Goal: Transaction & Acquisition: Purchase product/service

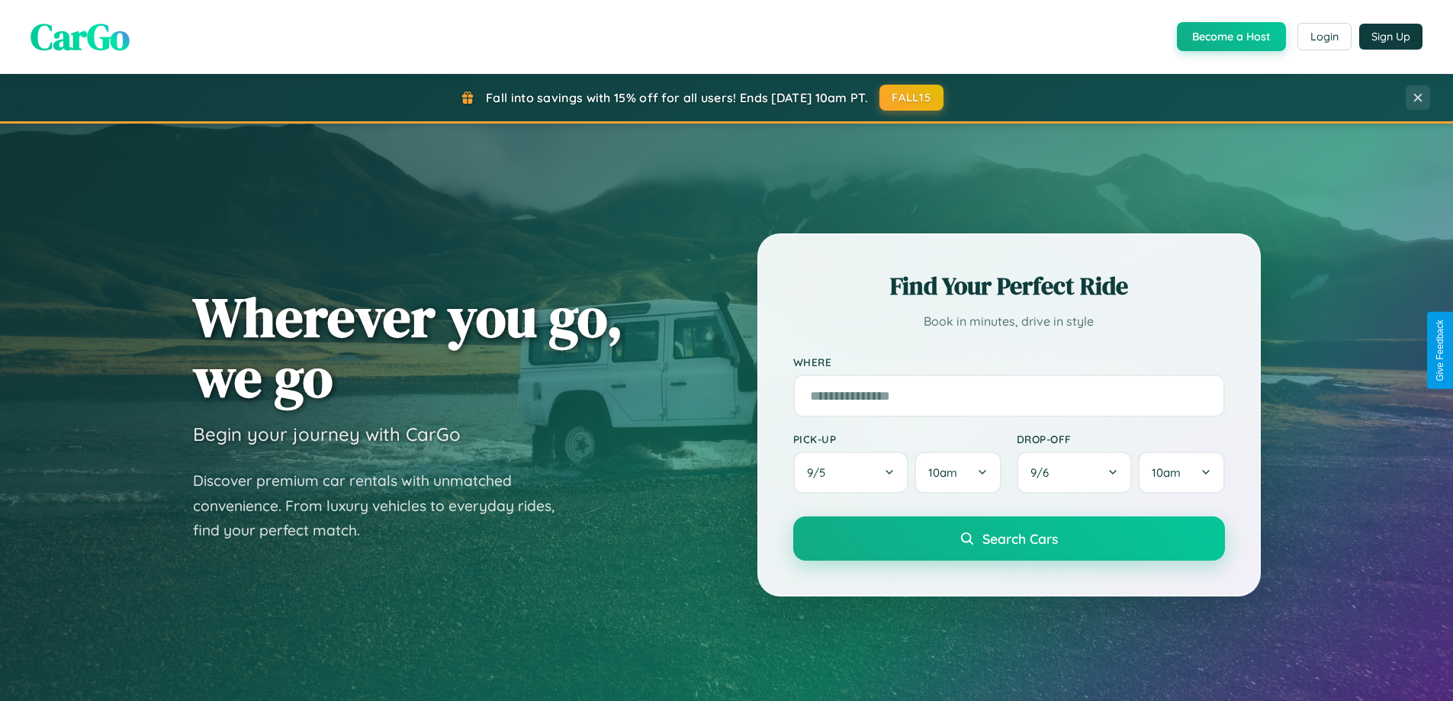
scroll to position [2935, 0]
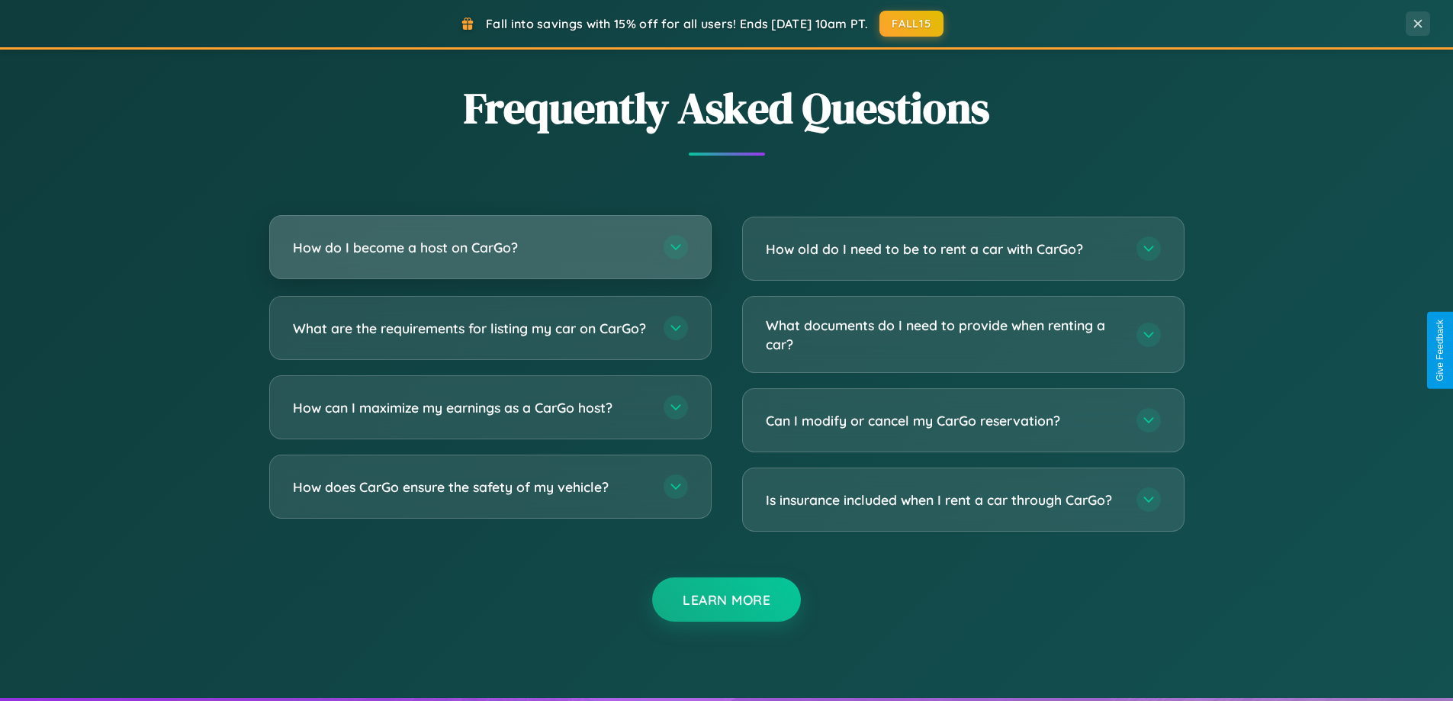
click at [490, 247] on h3 "How do I become a host on CarGo?" at bounding box center [470, 247] width 355 height 19
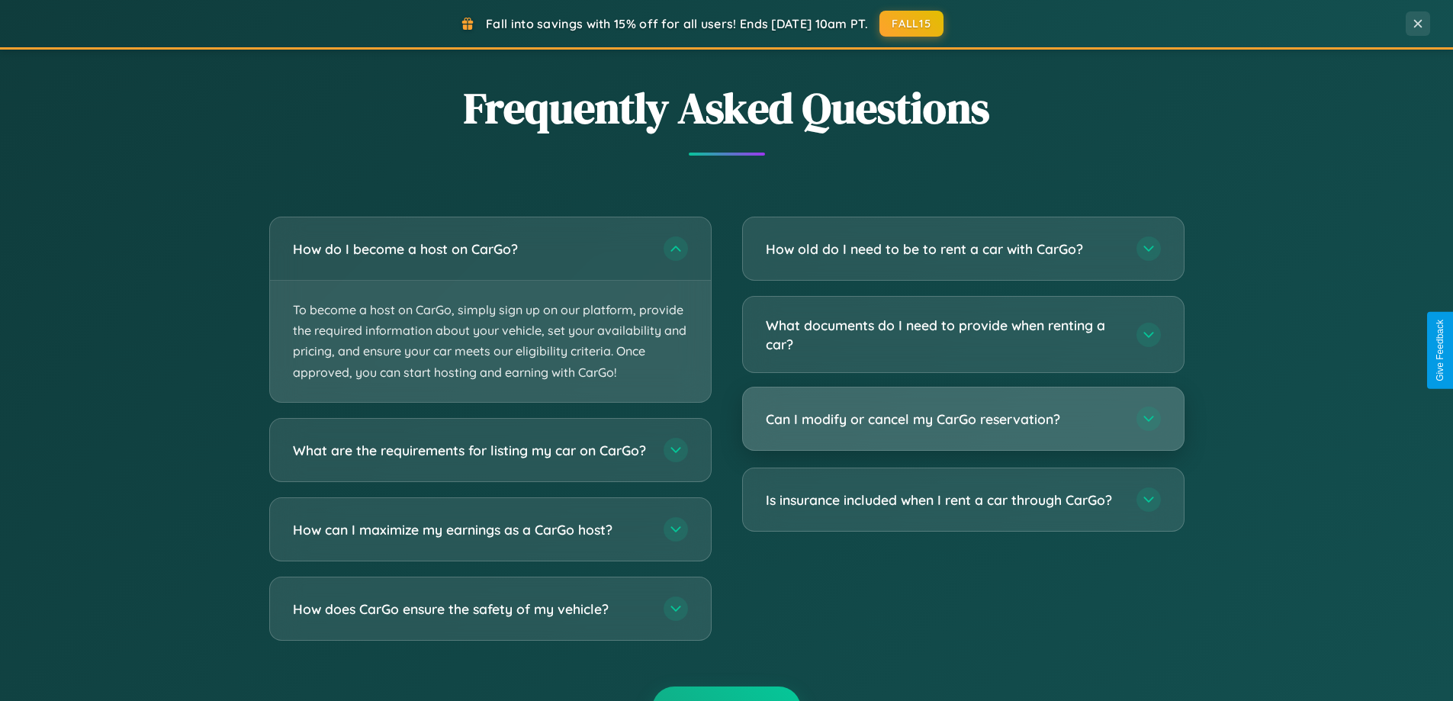
click at [962, 419] on h3 "Can I modify or cancel my CarGo reservation?" at bounding box center [943, 419] width 355 height 19
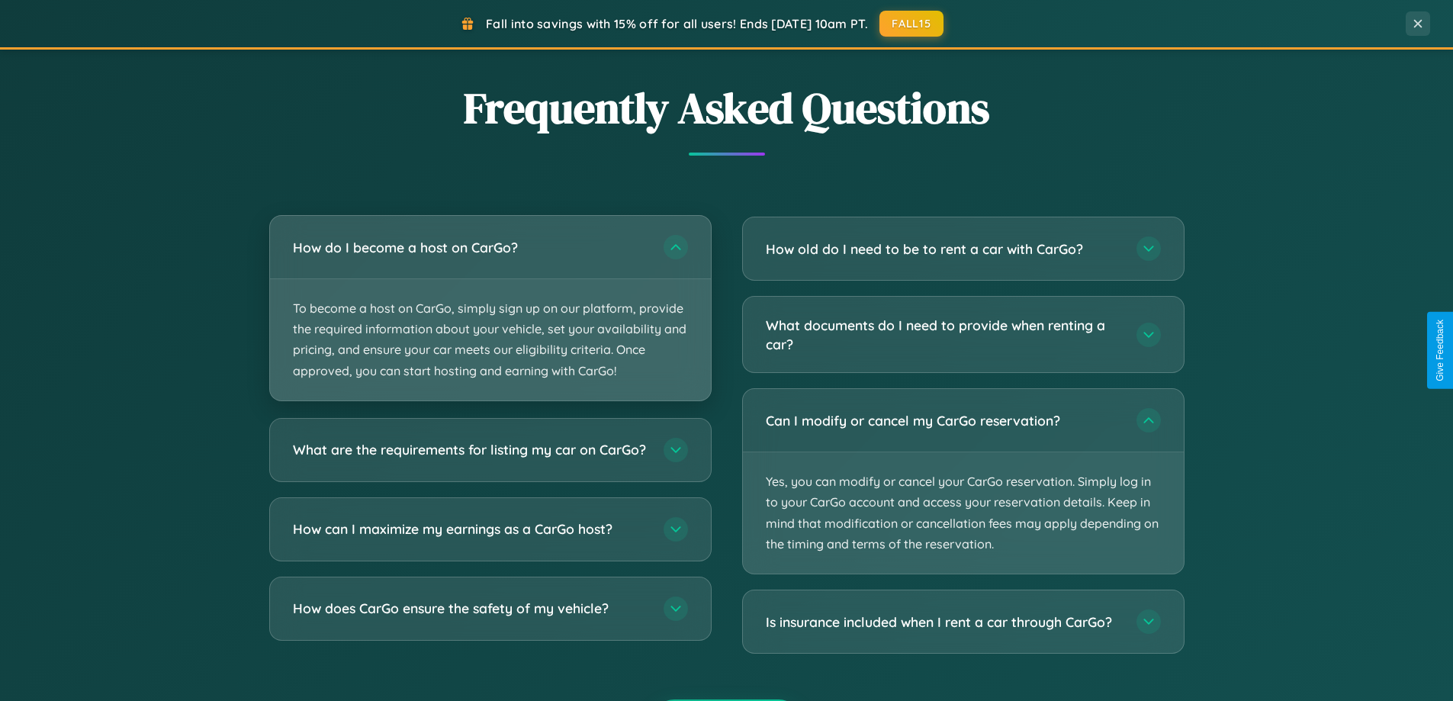
click at [490, 309] on p "To become a host on CarGo, simply sign up on our platform, provide the required…" at bounding box center [490, 339] width 441 height 121
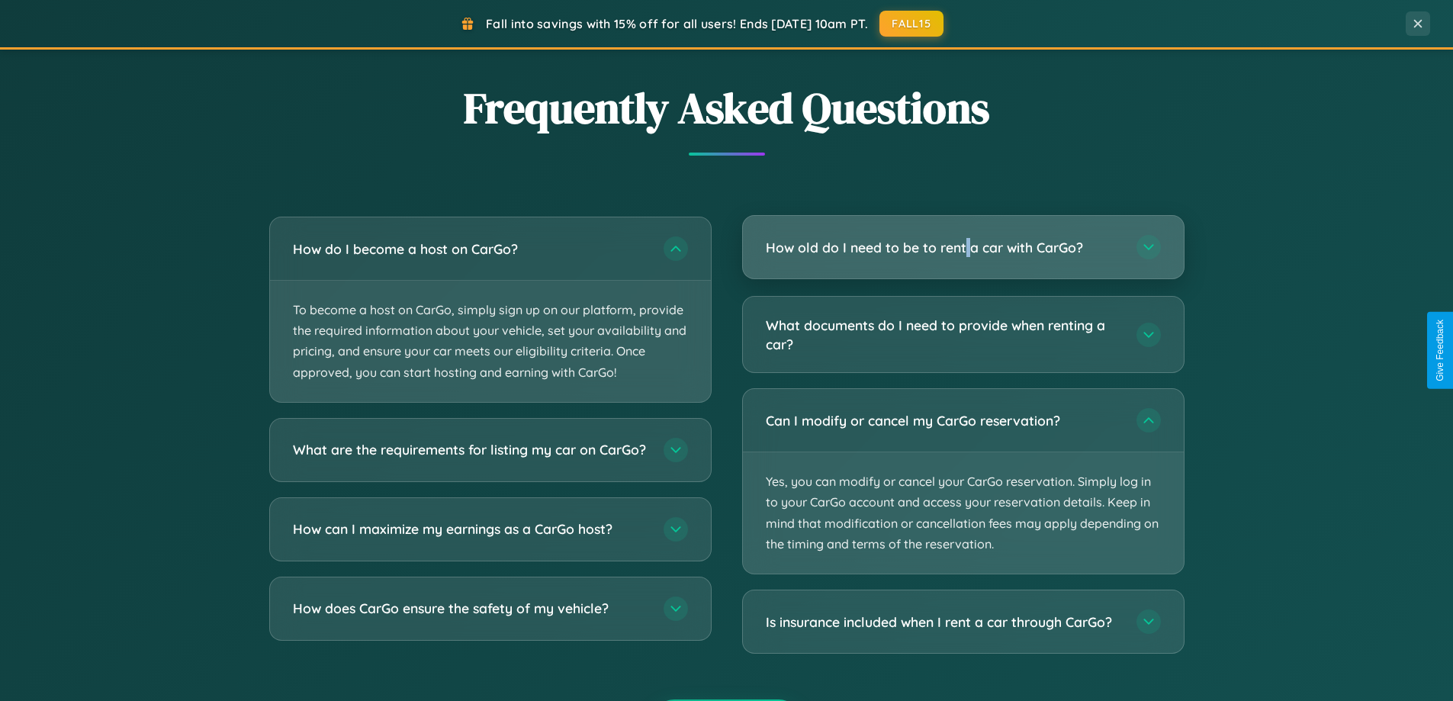
click at [962, 247] on h3 "How old do I need to be to rent a car with CarGo?" at bounding box center [943, 247] width 355 height 19
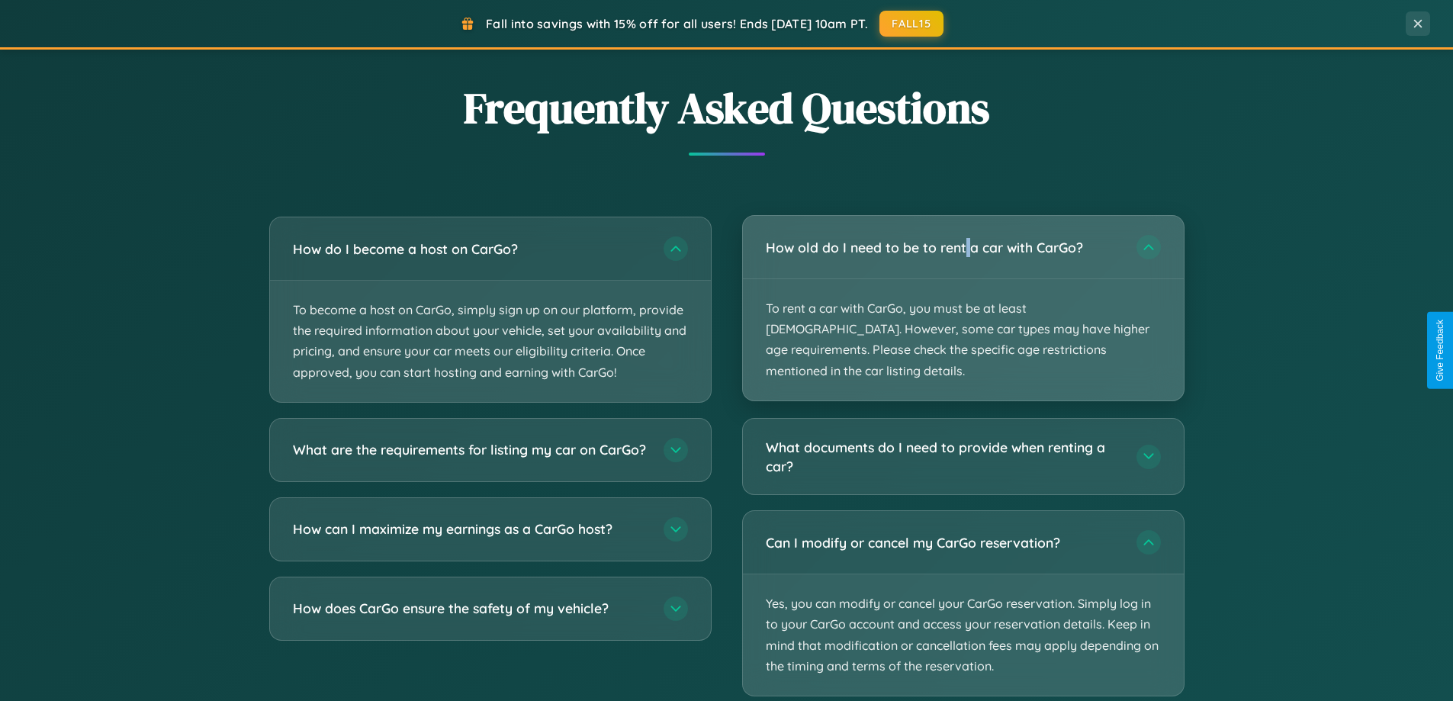
scroll to position [0, 0]
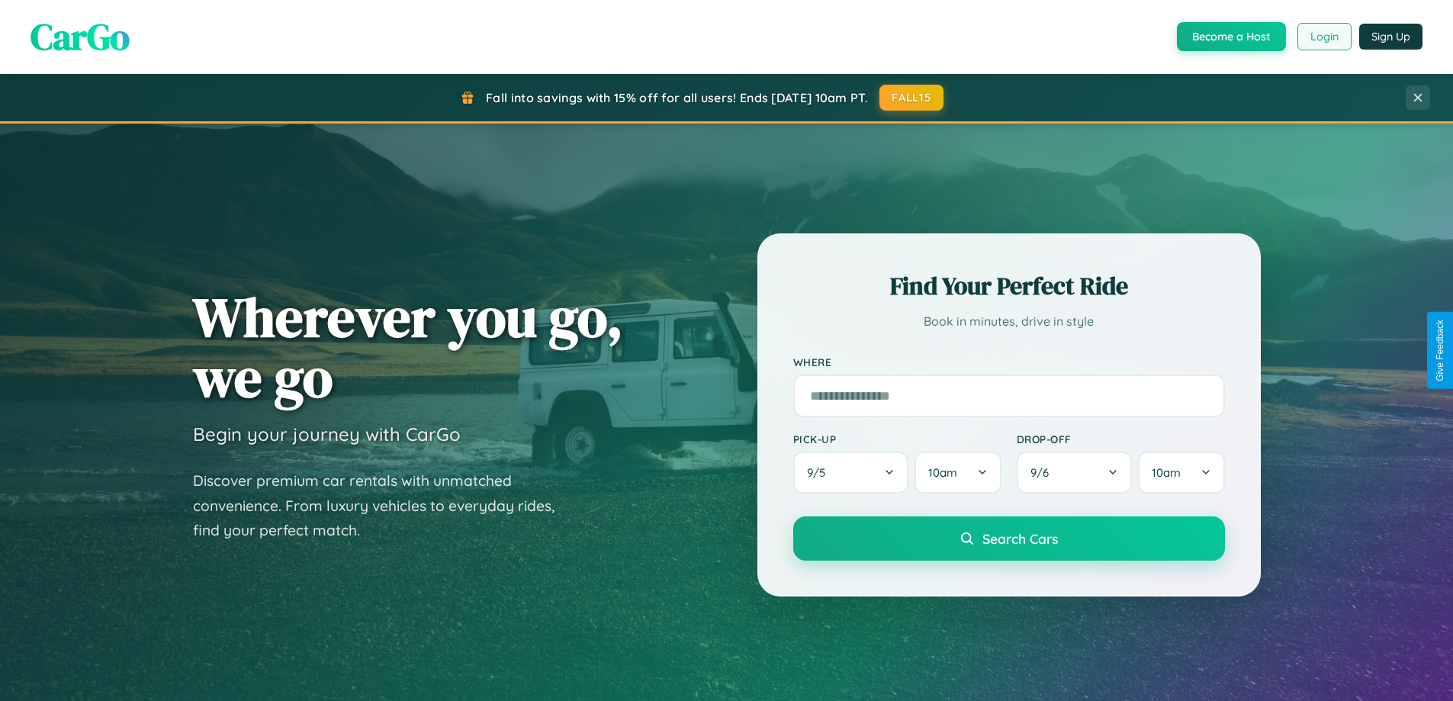
click at [1323, 37] on button "Login" at bounding box center [1324, 36] width 54 height 27
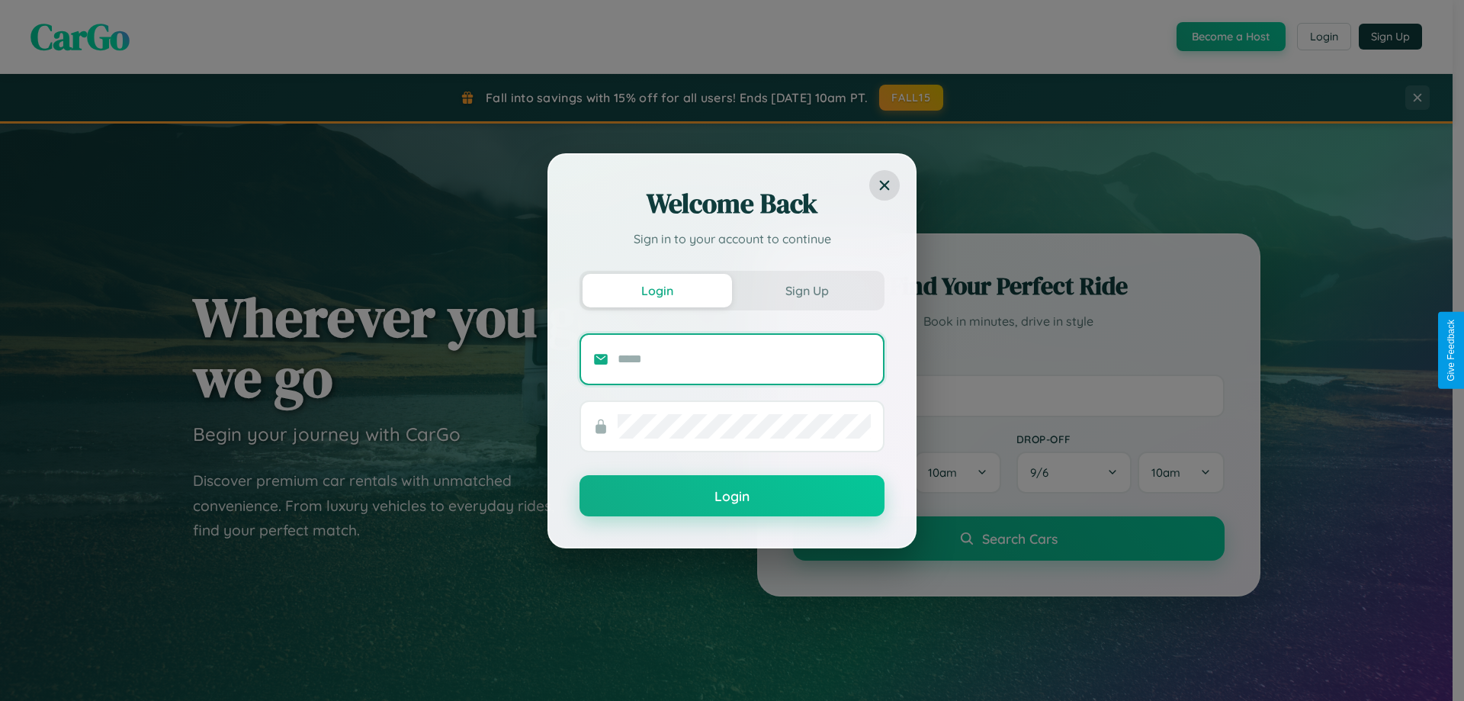
click at [744, 358] on input "text" at bounding box center [744, 359] width 253 height 24
type input "**********"
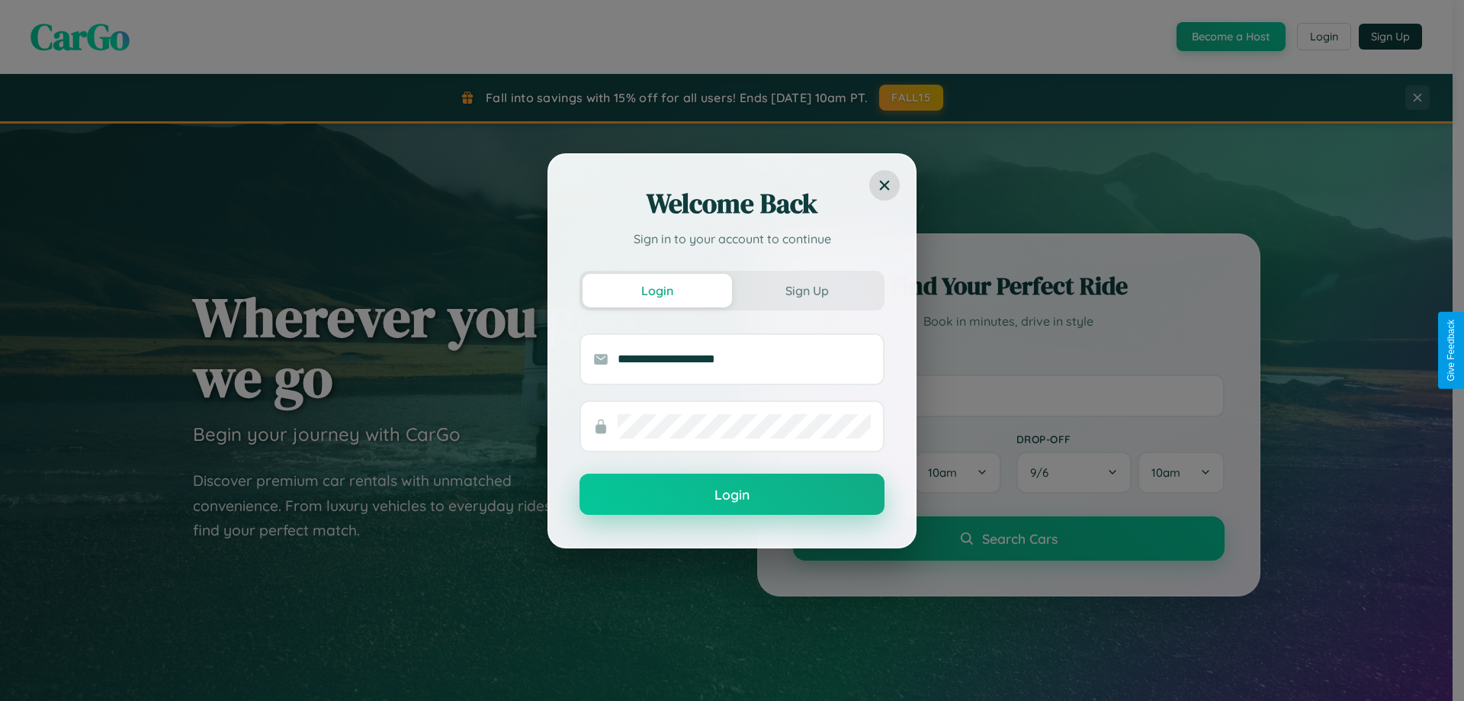
click at [732, 494] on button "Login" at bounding box center [732, 494] width 305 height 41
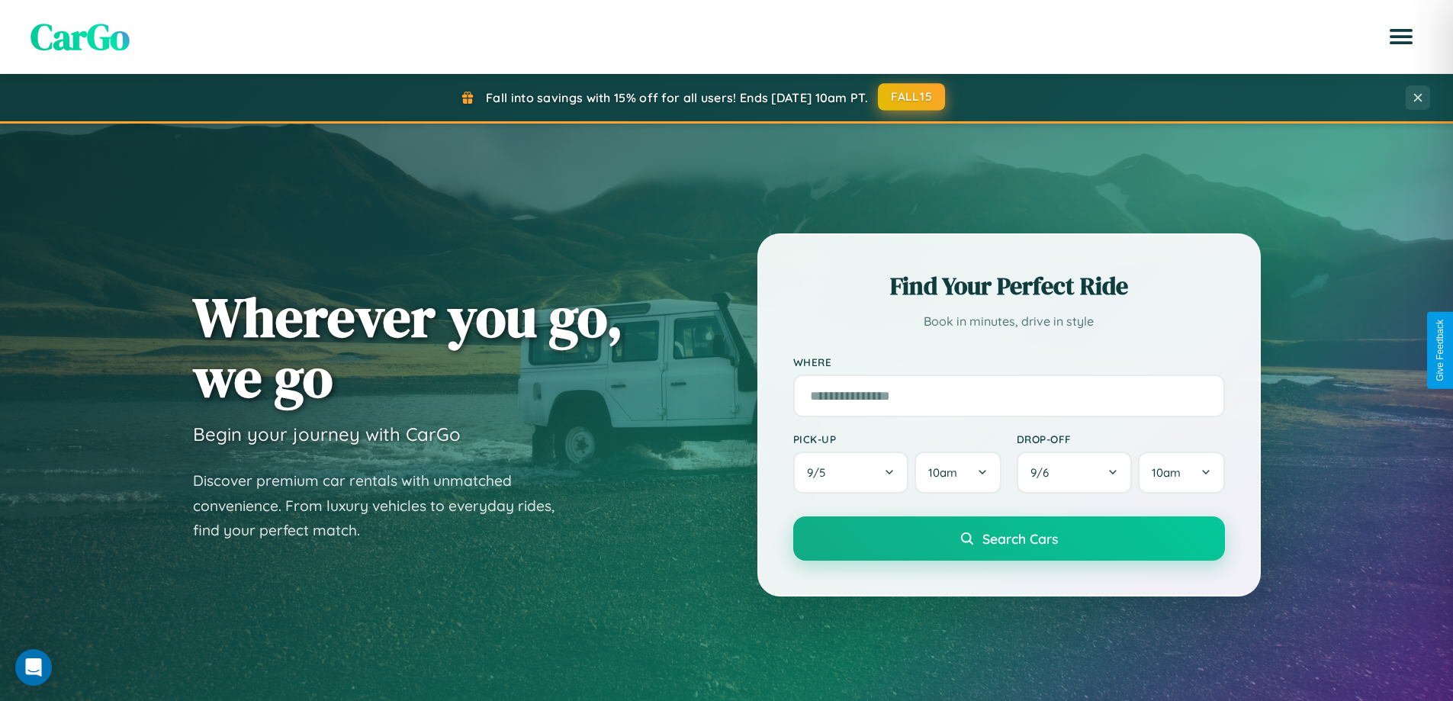
click at [912, 97] on button "FALL15" at bounding box center [911, 96] width 67 height 27
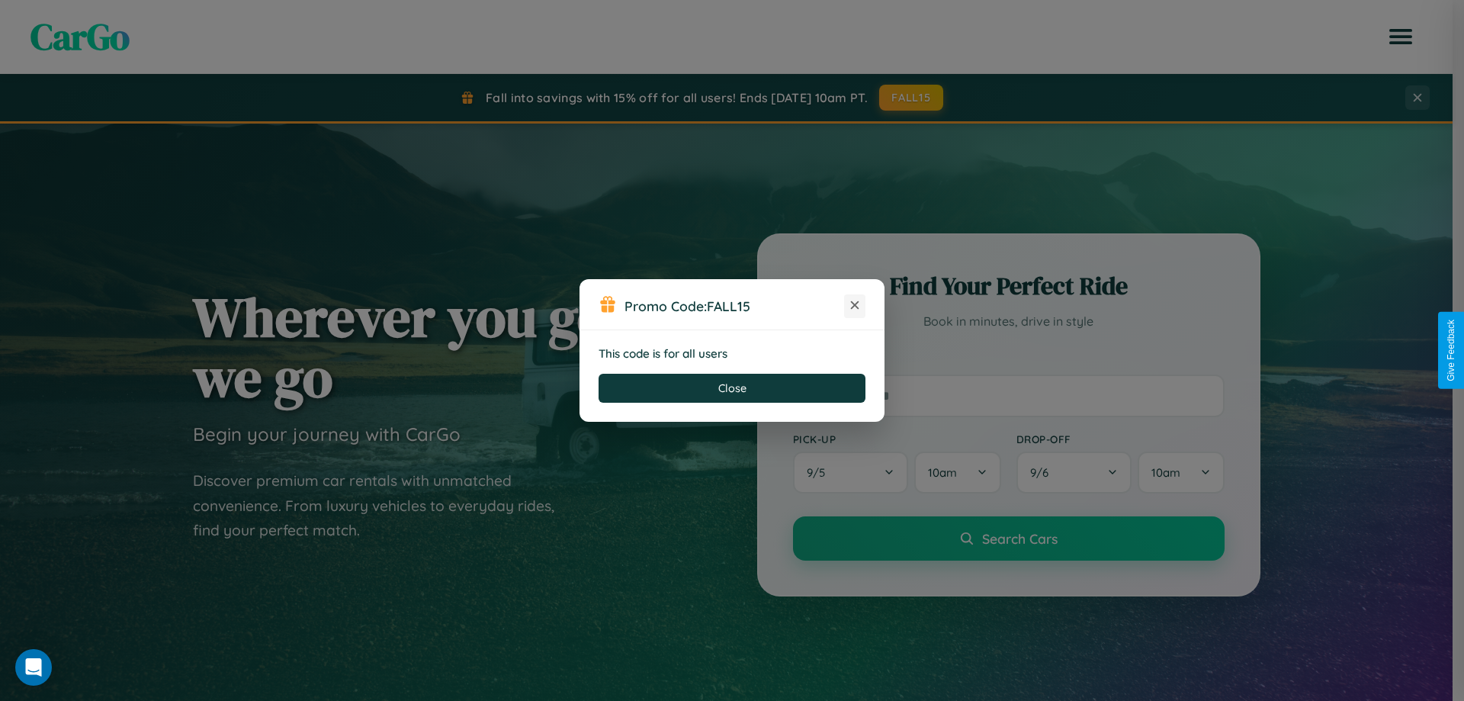
click at [855, 306] on icon at bounding box center [854, 304] width 15 height 15
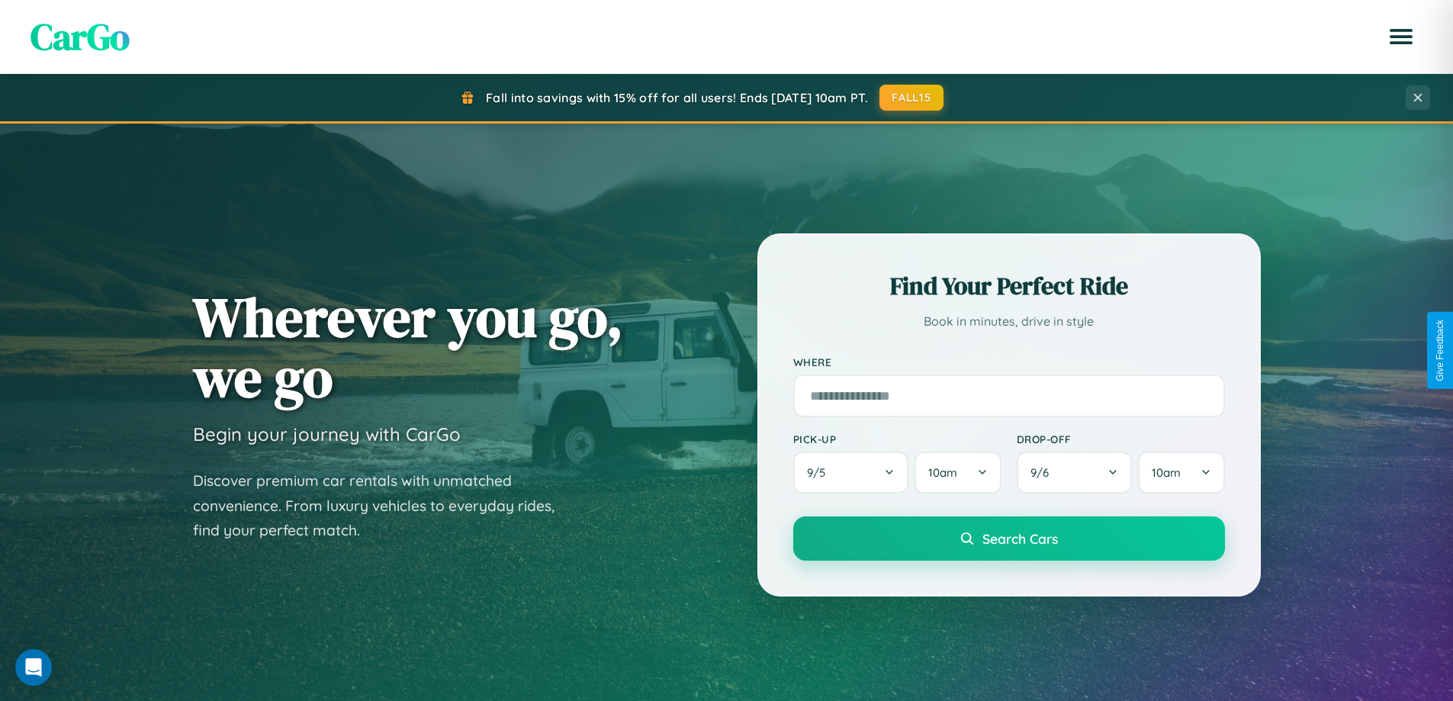
scroll to position [1049, 0]
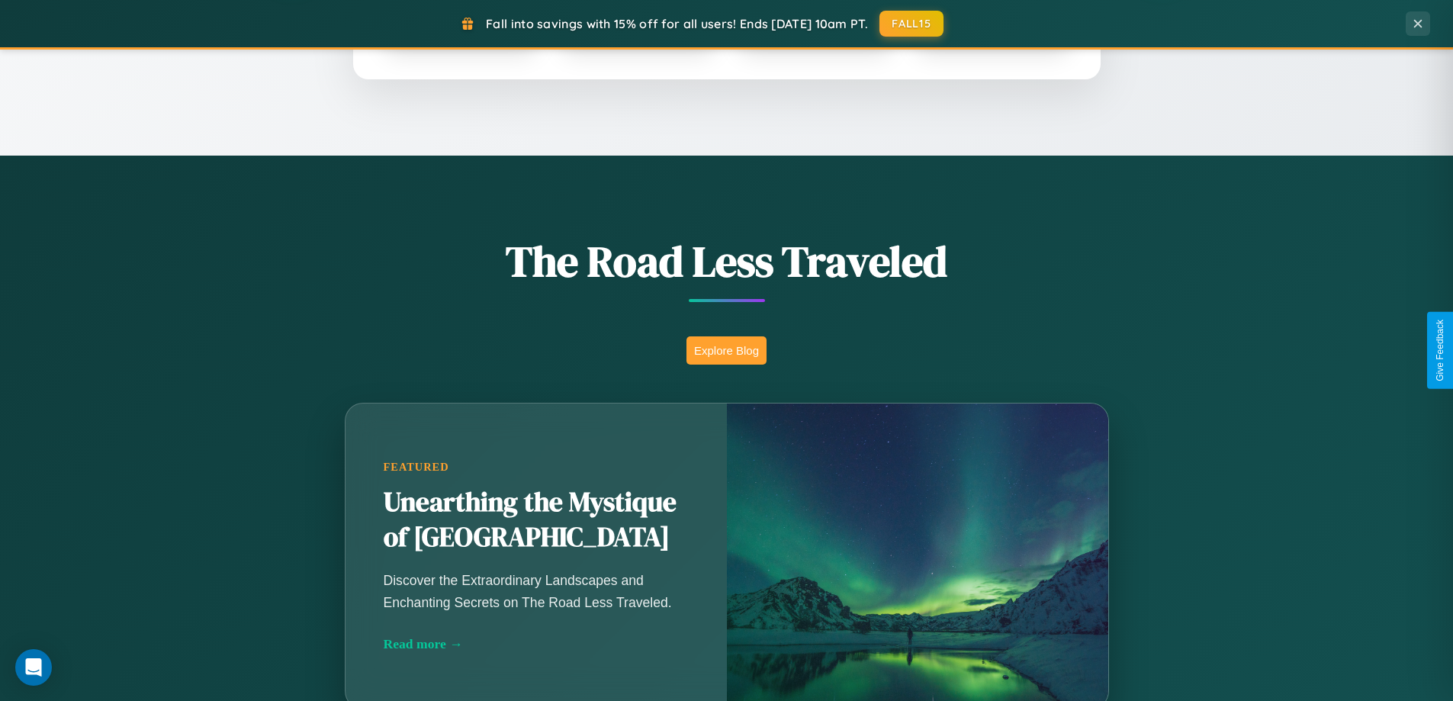
click at [726, 350] on button "Explore Blog" at bounding box center [726, 350] width 80 height 28
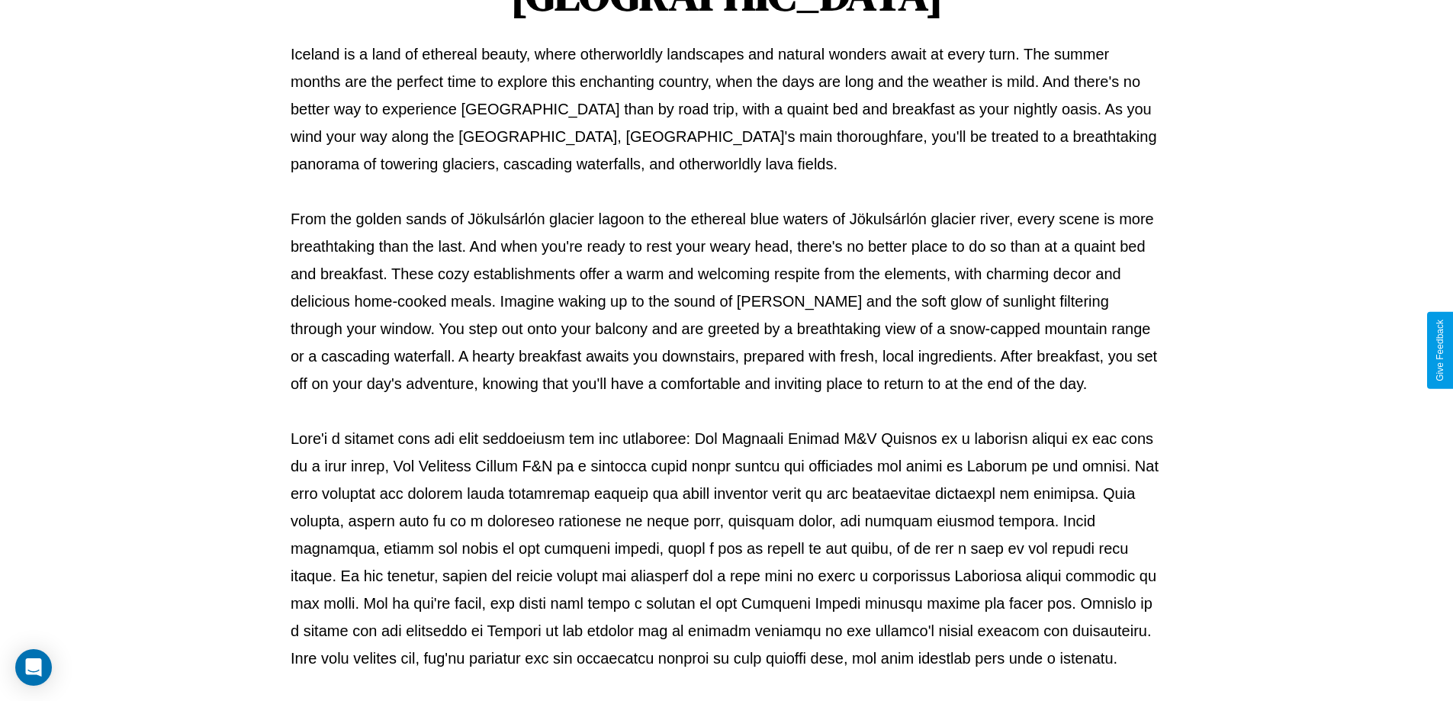
scroll to position [493, 0]
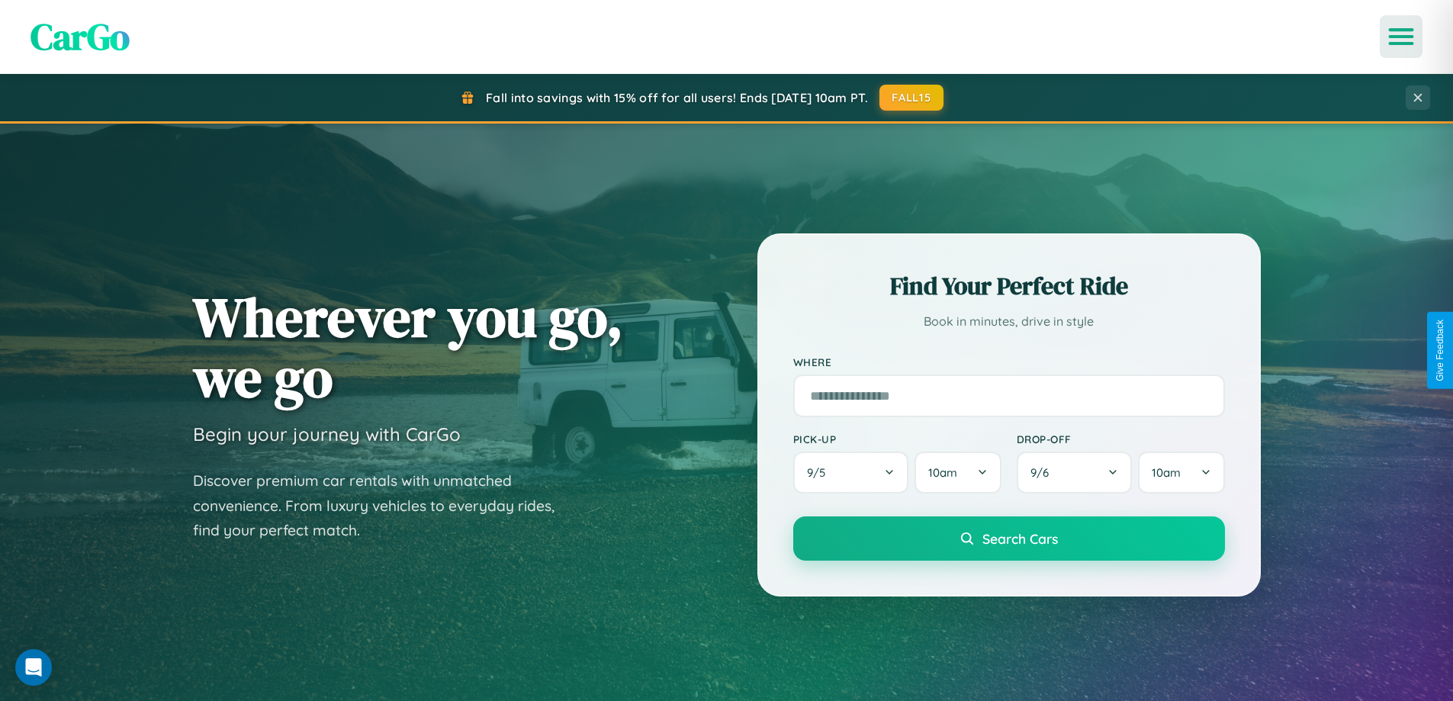
click at [1401, 37] on icon "Open menu" at bounding box center [1401, 37] width 22 height 14
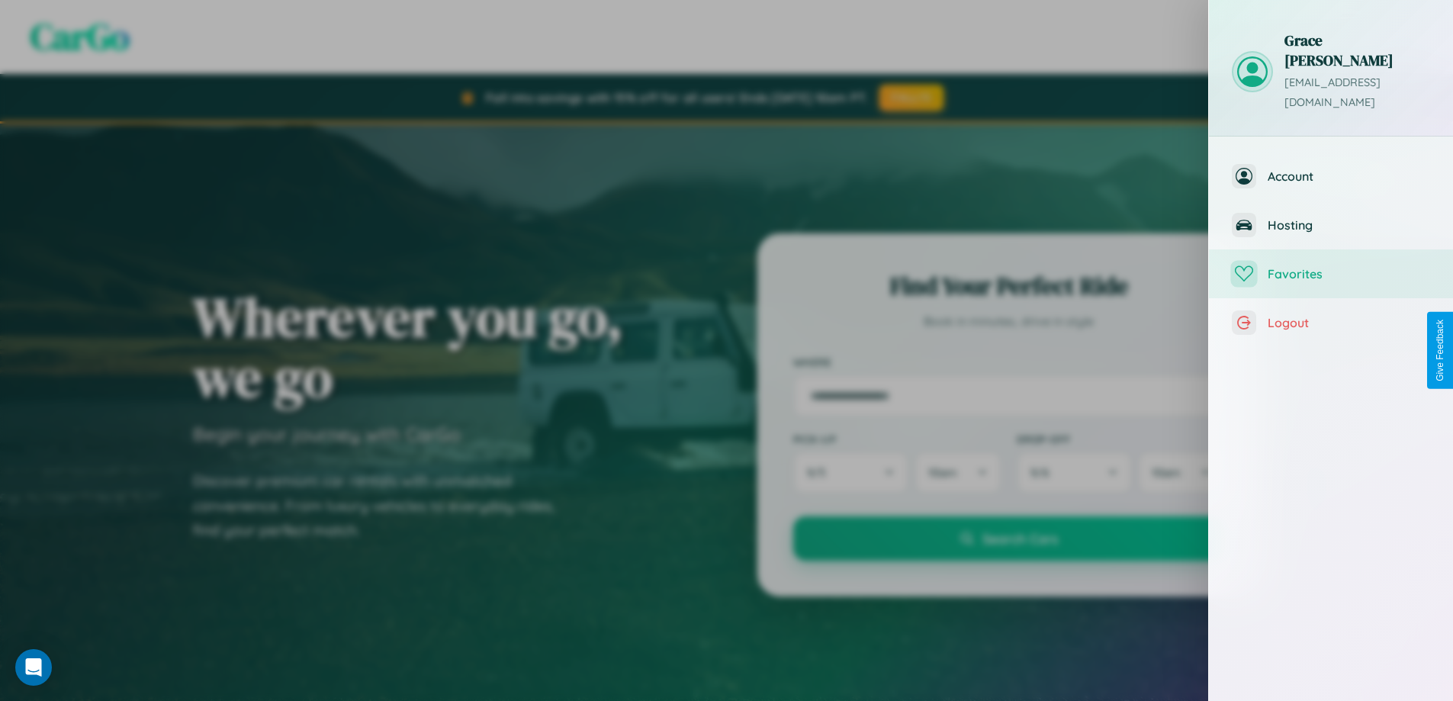
click at [1331, 266] on span "Favorites" at bounding box center [1349, 273] width 162 height 15
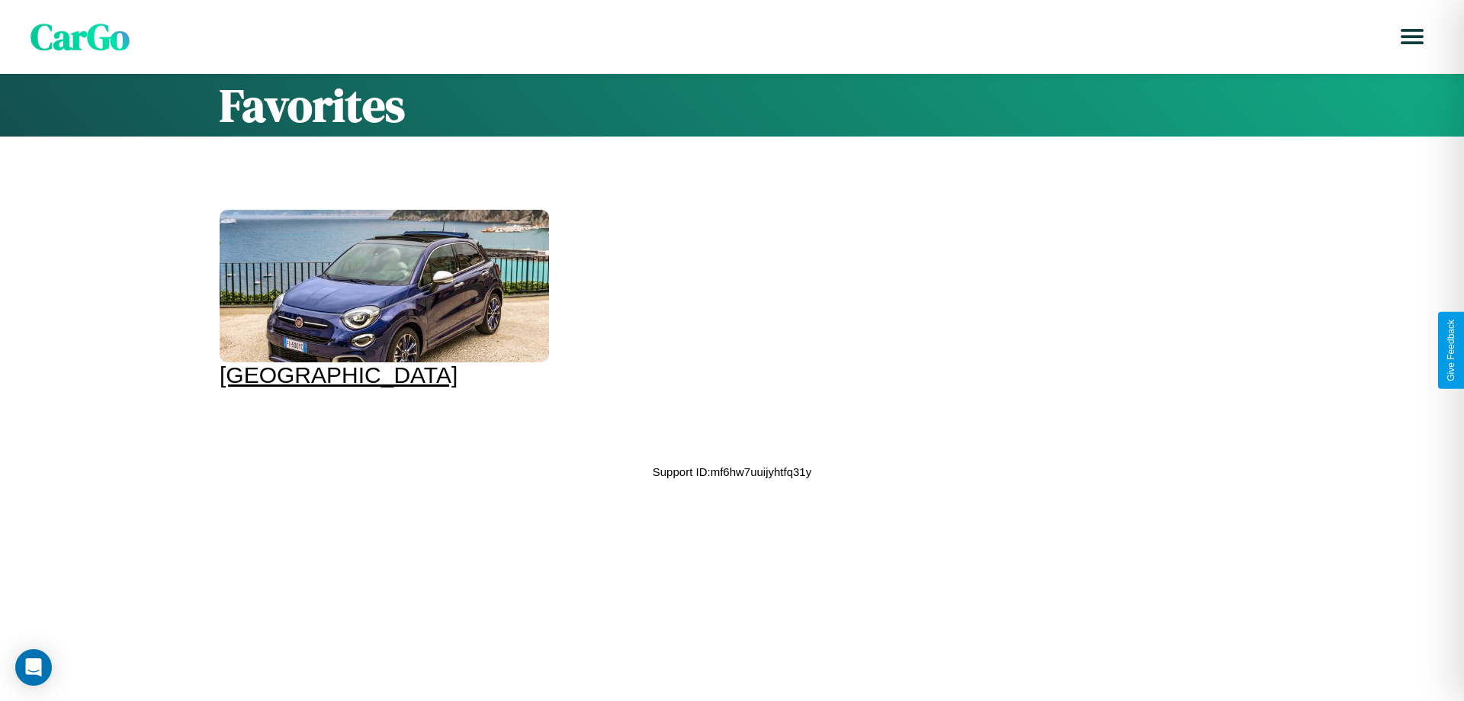
click at [382, 299] on div at bounding box center [384, 286] width 329 height 153
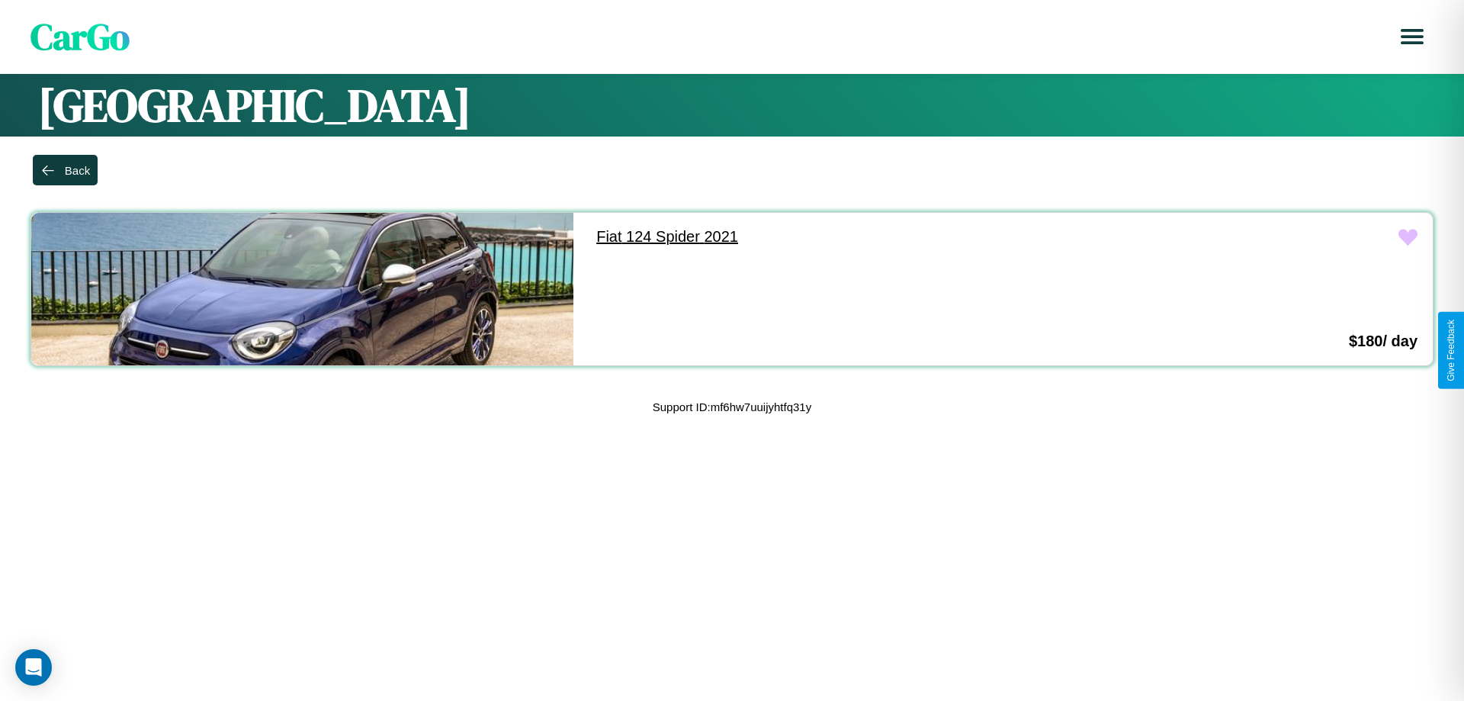
click at [845, 236] on link "Fiat 124 Spider 2021" at bounding box center [852, 237] width 542 height 48
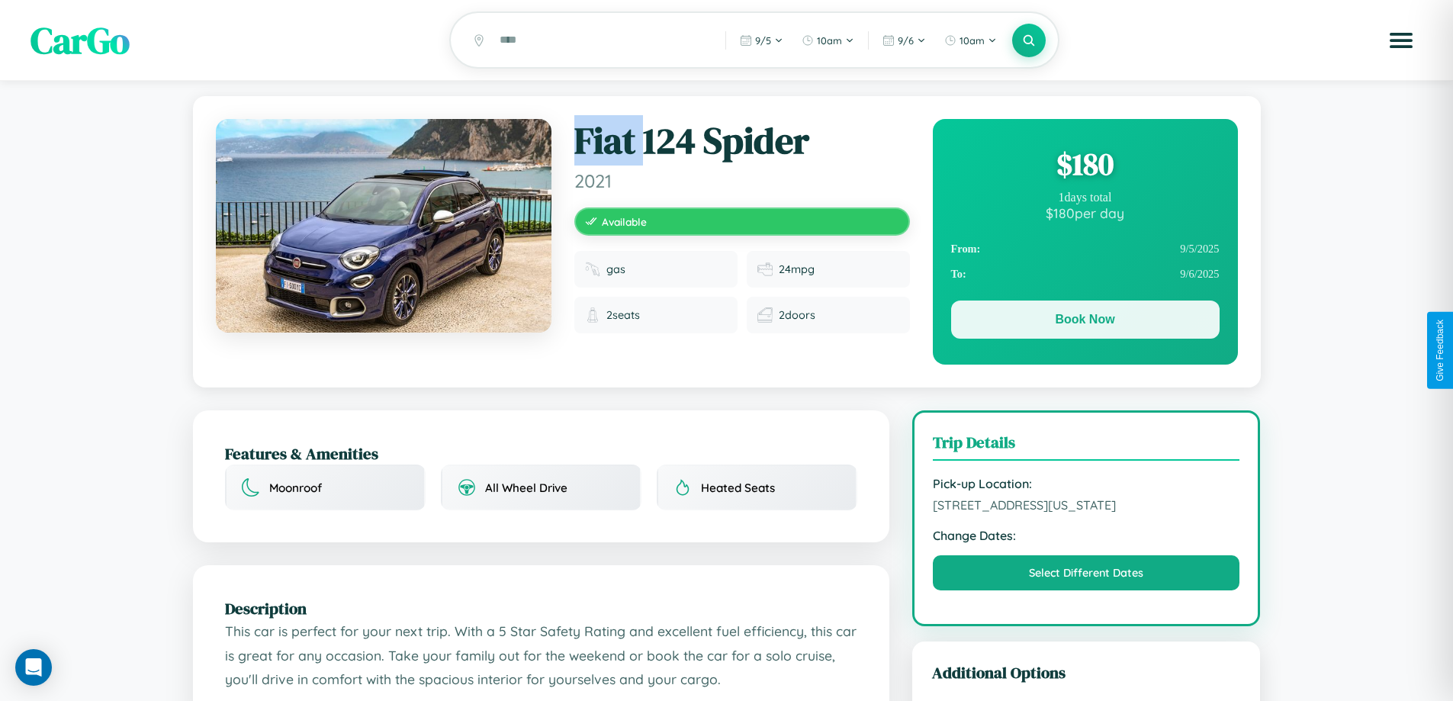
click at [1085, 322] on button "Book Now" at bounding box center [1085, 319] width 268 height 38
